Goal: Task Accomplishment & Management: Use online tool/utility

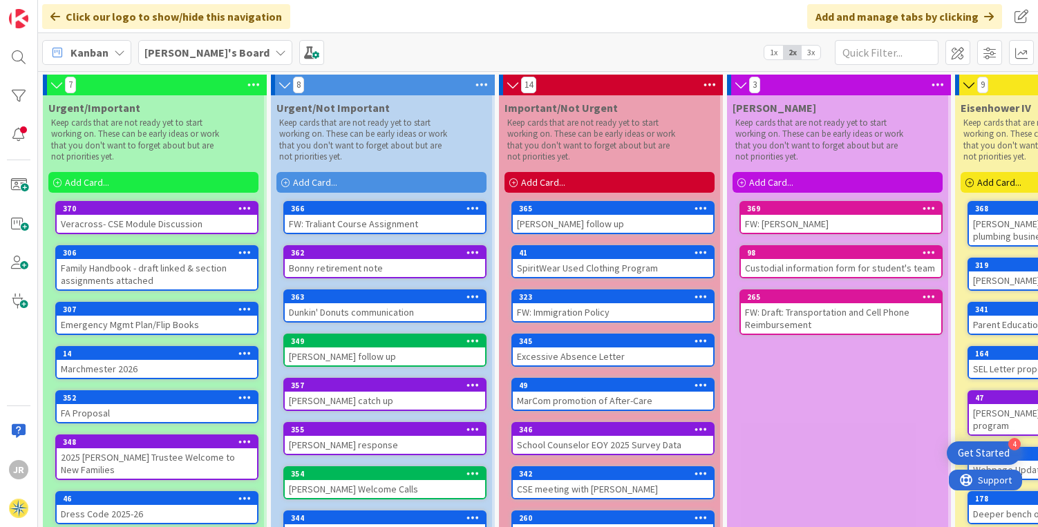
click at [160, 182] on div "Add Card..." at bounding box center [153, 182] width 210 height 21
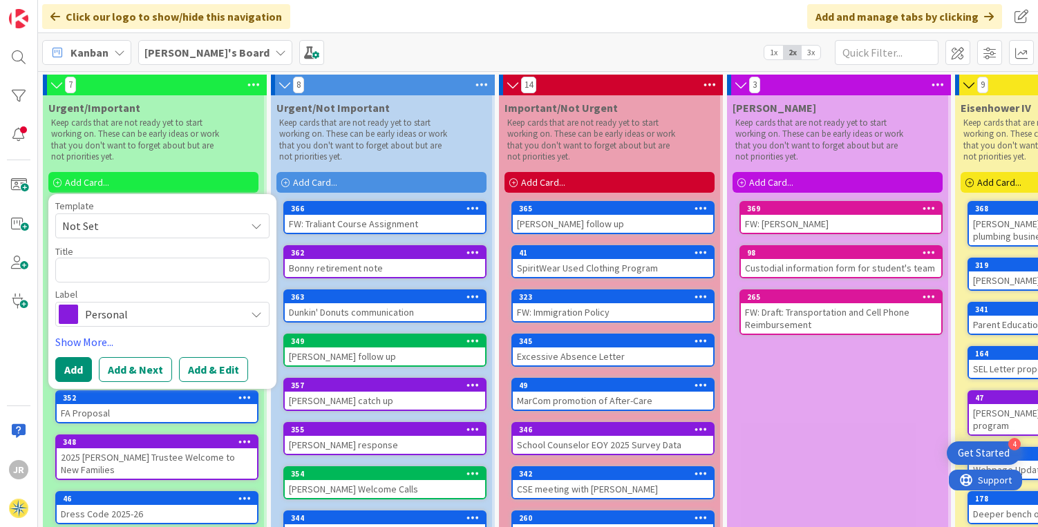
type textarea "x"
type textarea "I"
type textarea "x"
type textarea "IE"
type textarea "x"
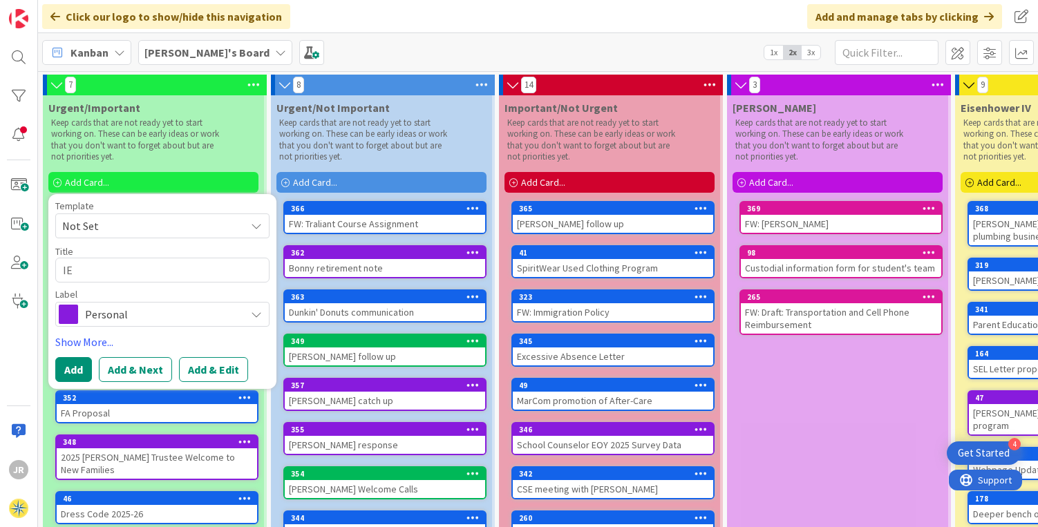
type textarea "IES"
type textarea "x"
type textarea "IES"
type textarea "x"
type textarea "IES"
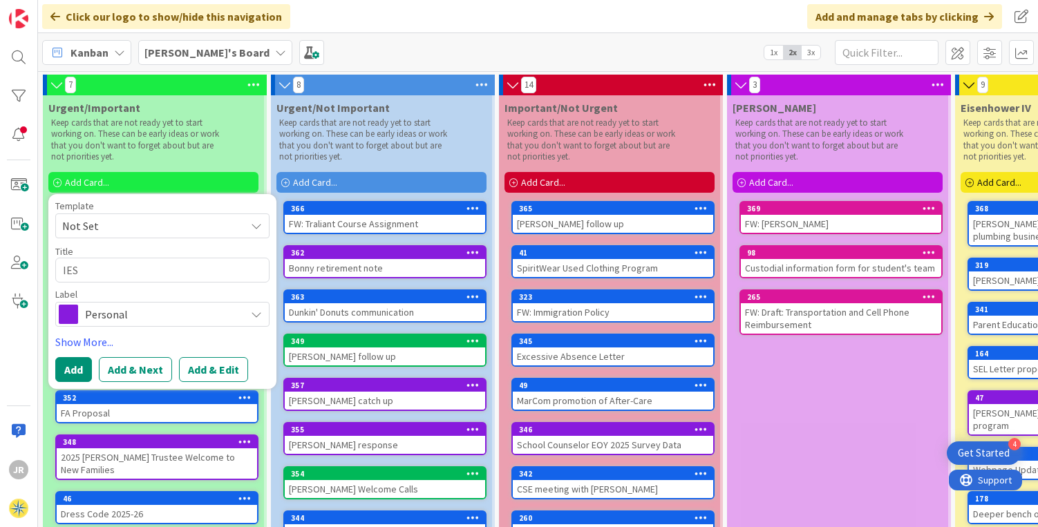
type textarea "x"
type textarea "IE"
type textarea "x"
type textarea "I"
click at [177, 151] on p "Keep cards that are not ready yet to start working on. These can be early ideas…" at bounding box center [136, 139] width 171 height 45
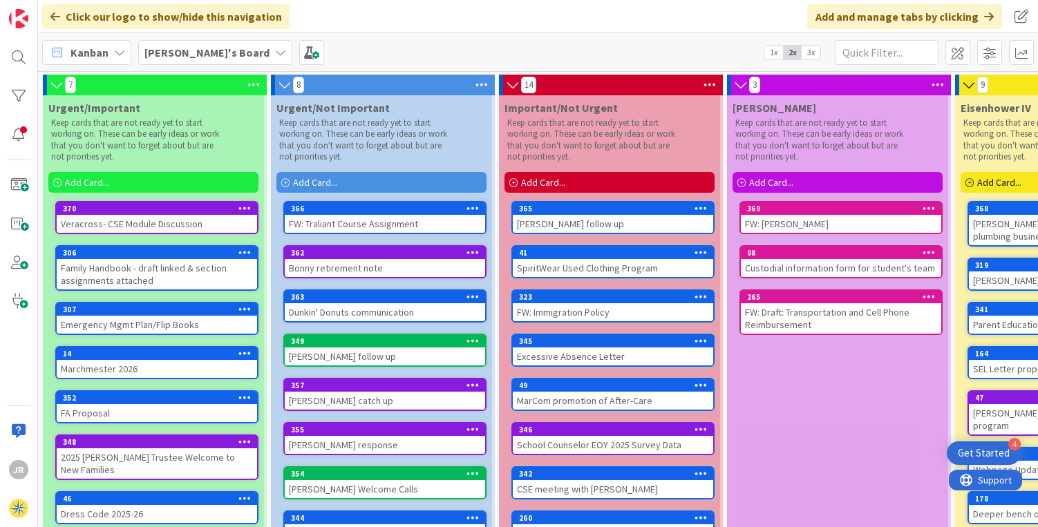
click at [183, 217] on div "Veracross- CSE Module Discussion" at bounding box center [157, 224] width 200 height 18
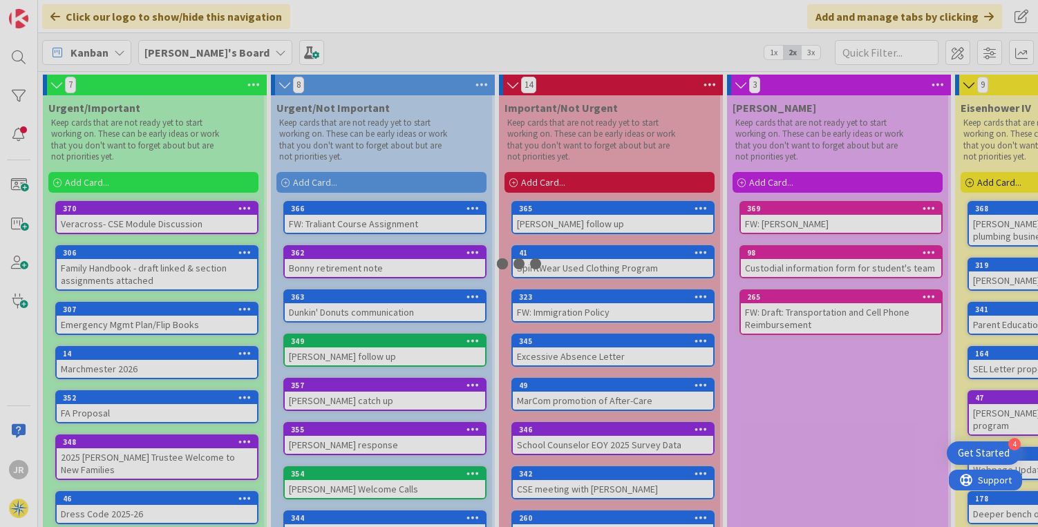
click at [183, 217] on div at bounding box center [519, 263] width 1038 height 527
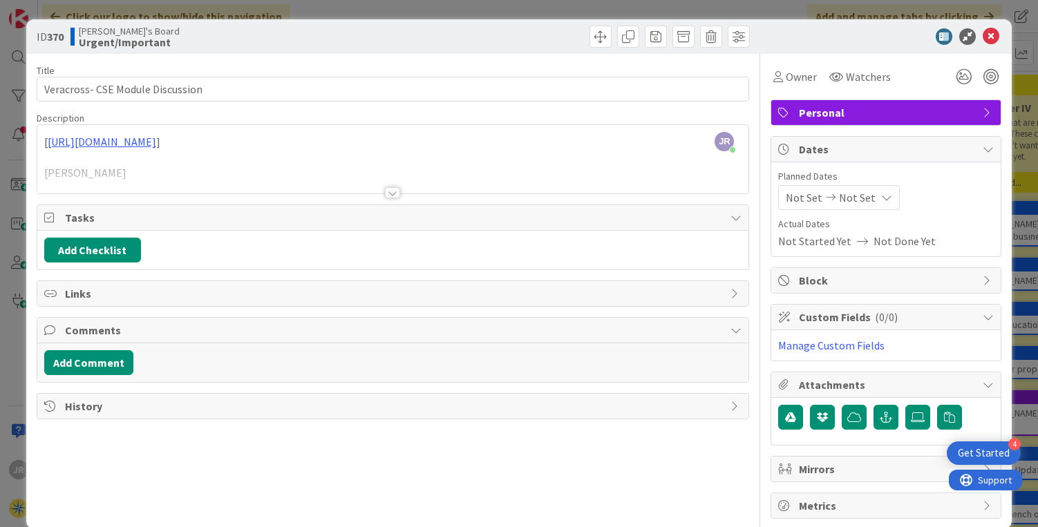
click at [392, 192] on div at bounding box center [392, 192] width 15 height 11
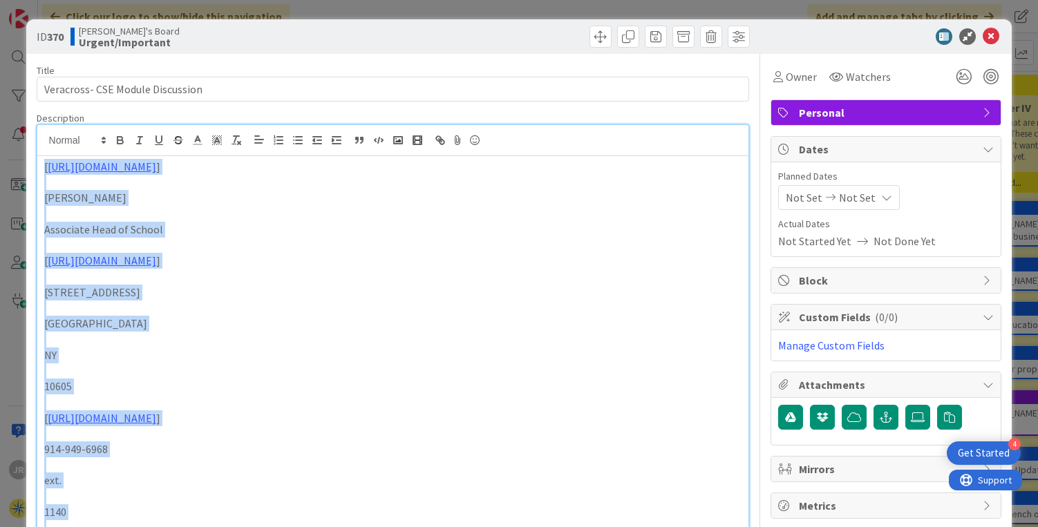
drag, startPoint x: 41, startPoint y: 132, endPoint x: 15, endPoint y: -54, distance: 187.8
click at [15, 0] on html "4 Get Started JR Click our logo to show/hide this navigation Add and manage tab…" at bounding box center [519, 263] width 1038 height 527
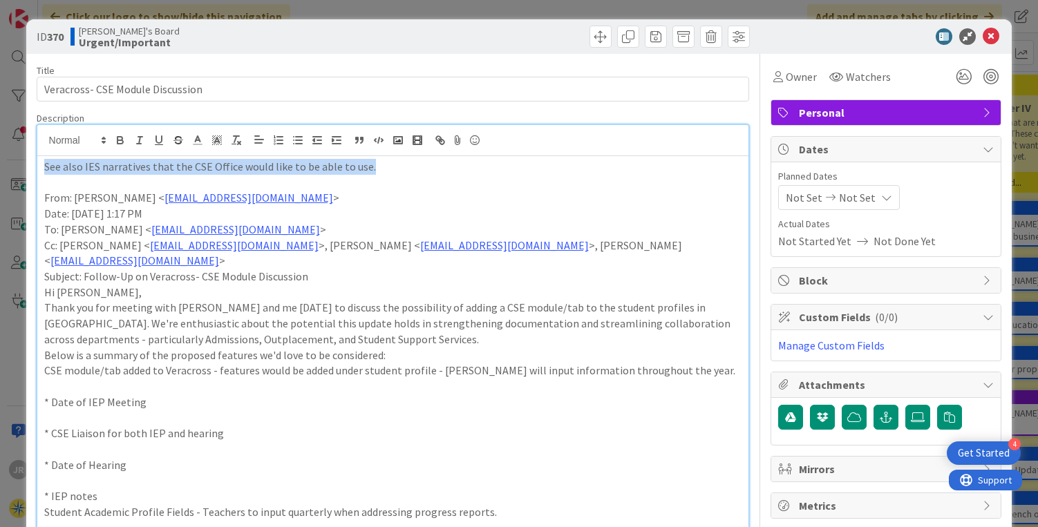
drag, startPoint x: 373, startPoint y: 169, endPoint x: 0, endPoint y: 164, distance: 373.2
click at [0, 164] on div "ID 370 [PERSON_NAME]'s Board Urgent/Important Title 32 / 128 Veracross- CSE Mod…" at bounding box center [519, 263] width 1038 height 527
click at [117, 137] on icon "button" at bounding box center [119, 138] width 5 height 3
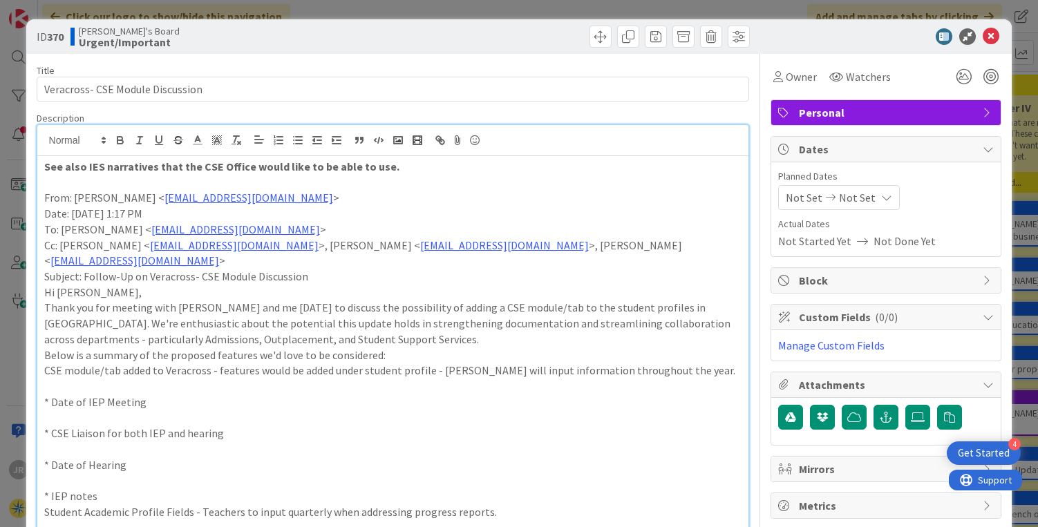
click at [144, 302] on p "Thank you for meeting with [PERSON_NAME] and me [DATE] to discuss the possibili…" at bounding box center [393, 323] width 698 height 47
click at [983, 38] on icon at bounding box center [991, 36] width 17 height 17
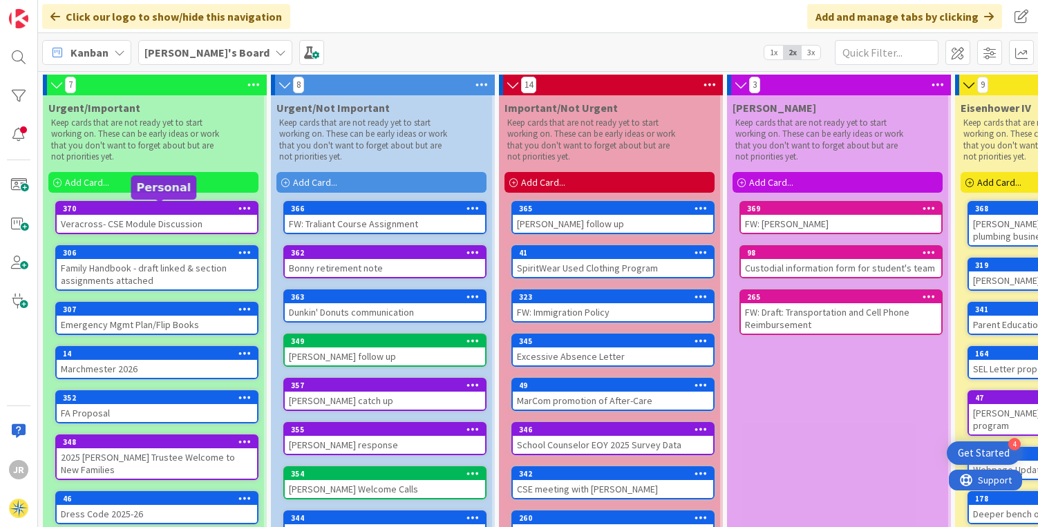
click at [169, 206] on div "370" at bounding box center [160, 209] width 194 height 10
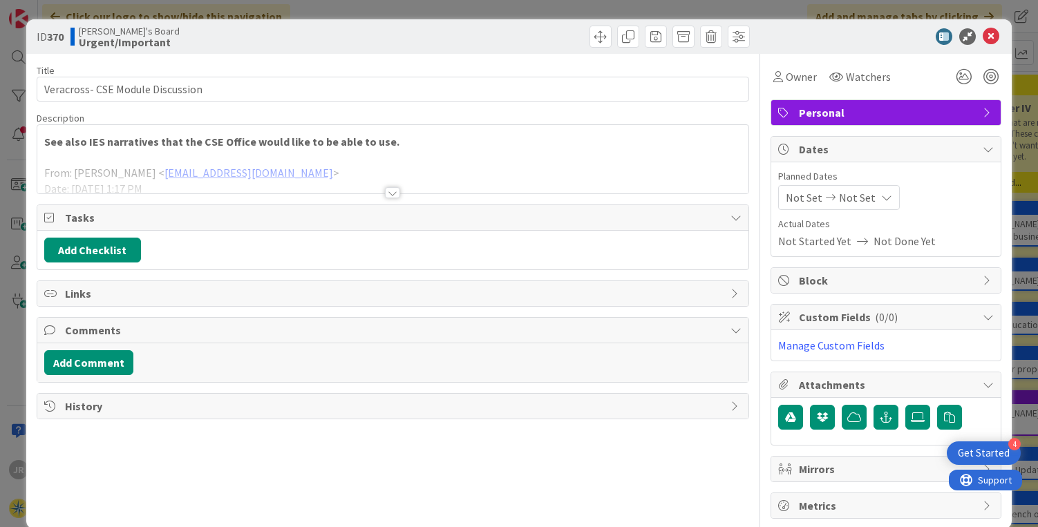
click at [824, 114] on span "Personal" at bounding box center [887, 112] width 177 height 17
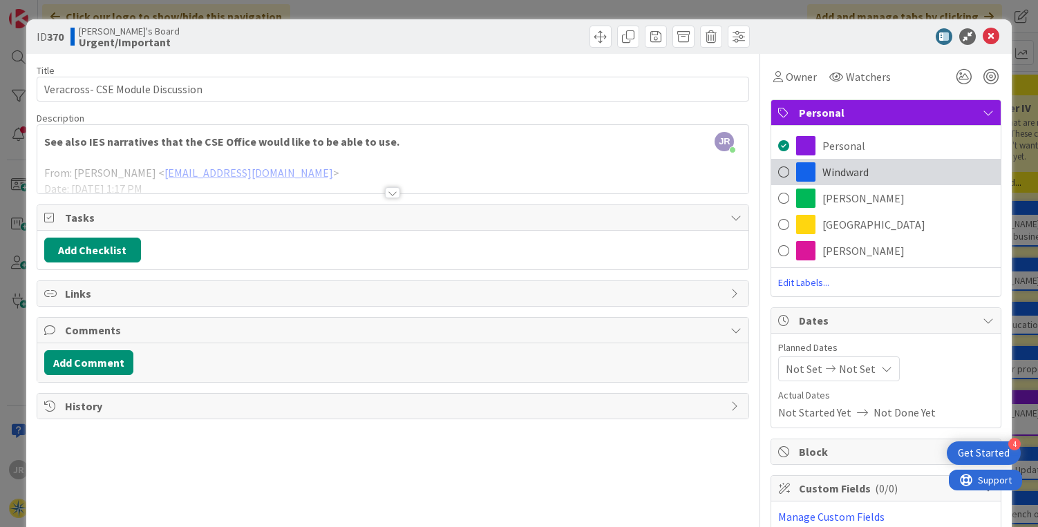
click at [822, 168] on span "Windward" at bounding box center [845, 172] width 46 height 17
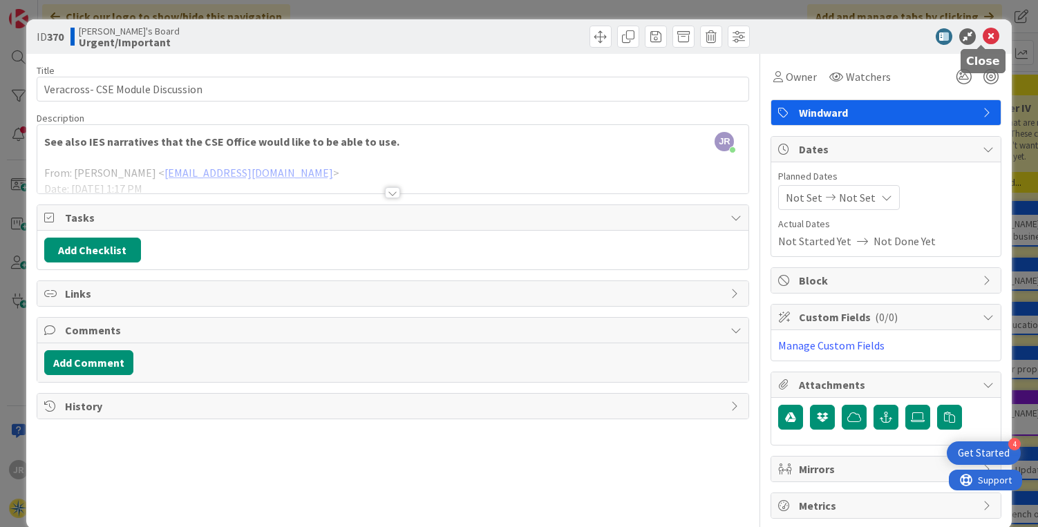
click at [983, 37] on icon at bounding box center [991, 36] width 17 height 17
